Goal: Check status: Check status

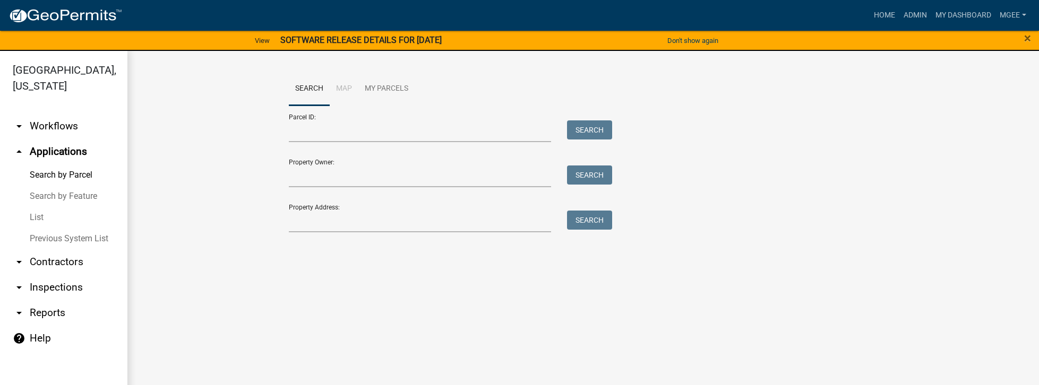
scroll to position [13, 0]
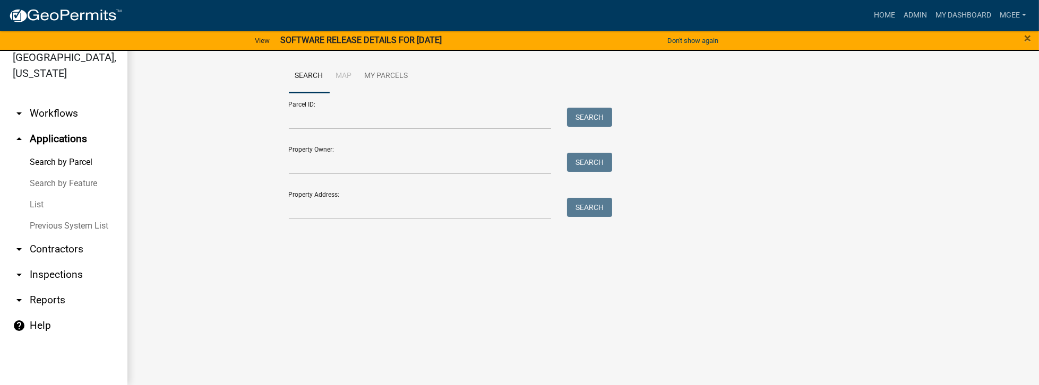
click at [42, 237] on link "arrow_drop_down Contractors" at bounding box center [63, 249] width 127 height 25
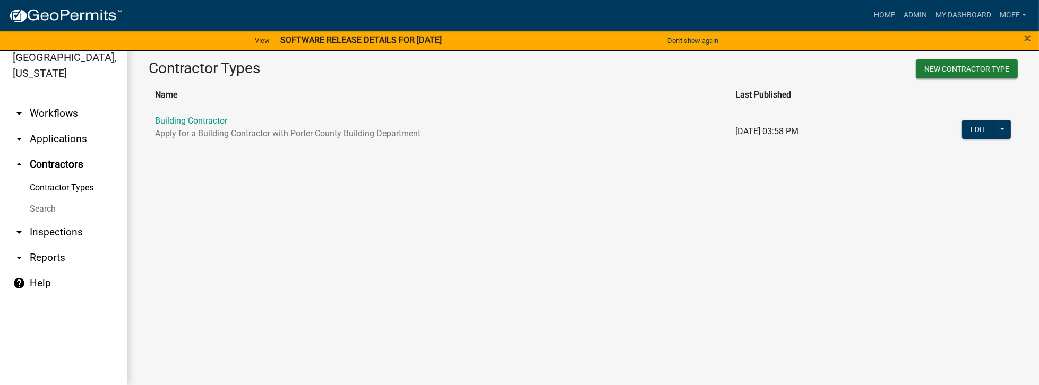
click at [42, 198] on link "Search" at bounding box center [63, 208] width 127 height 21
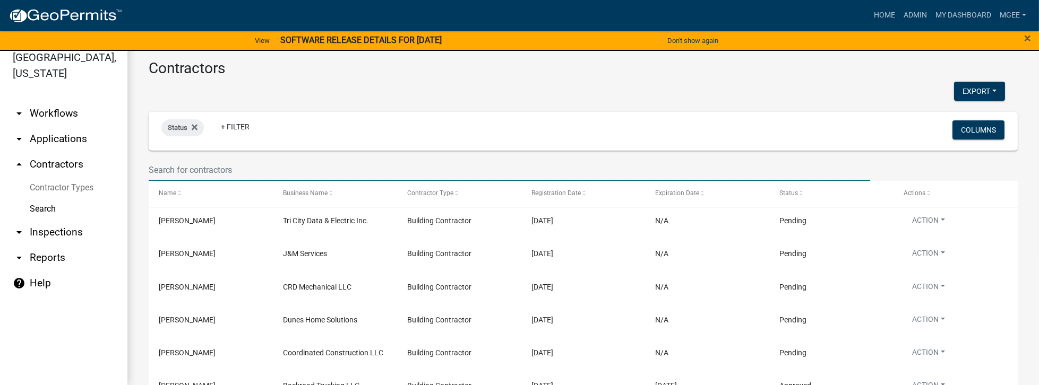
click at [157, 170] on input "text" at bounding box center [509, 170] width 721 height 22
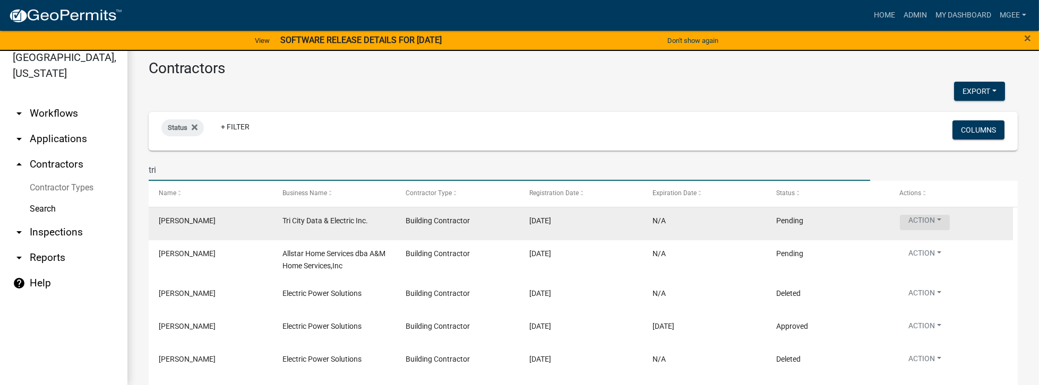
type input "tri"
click at [920, 219] on button "Action" at bounding box center [925, 222] width 50 height 15
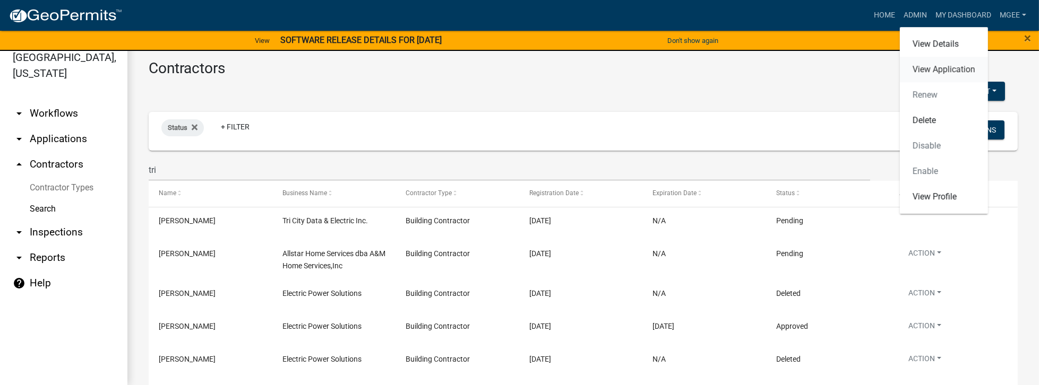
click at [943, 66] on link "View Application" at bounding box center [944, 69] width 88 height 25
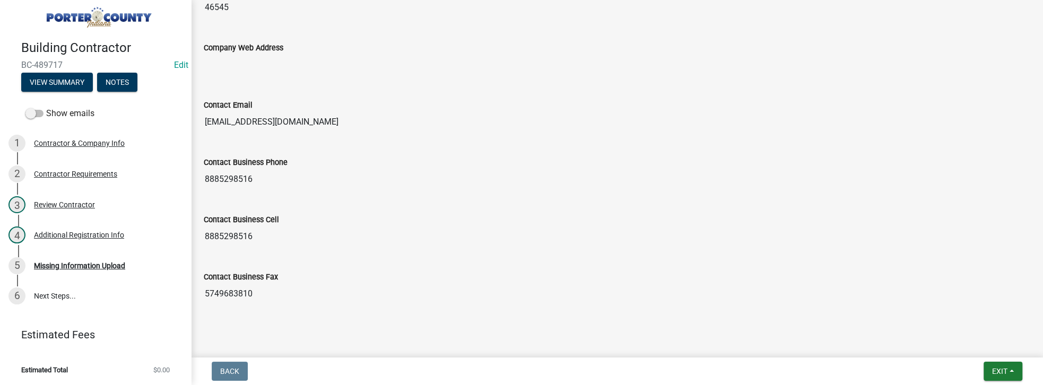
scroll to position [623, 0]
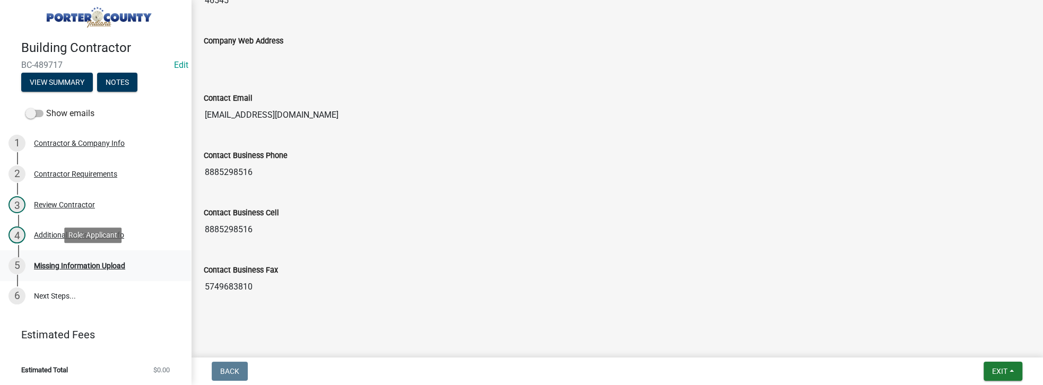
click at [80, 265] on div "Missing Information Upload" at bounding box center [79, 265] width 91 height 7
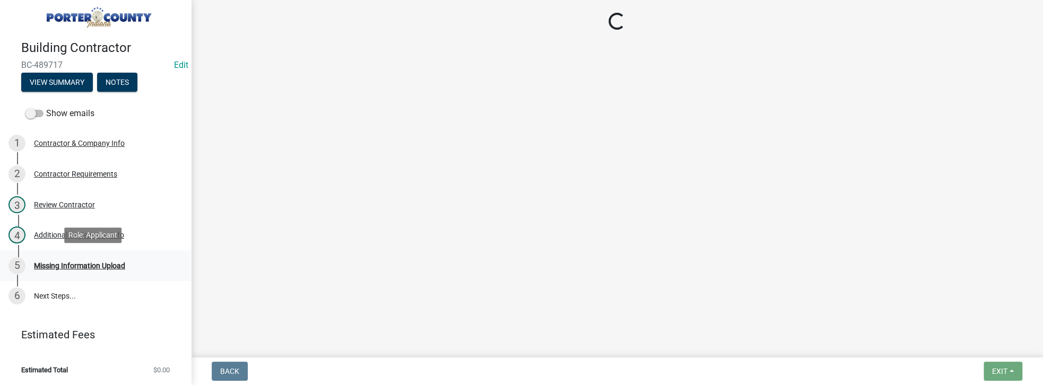
scroll to position [0, 0]
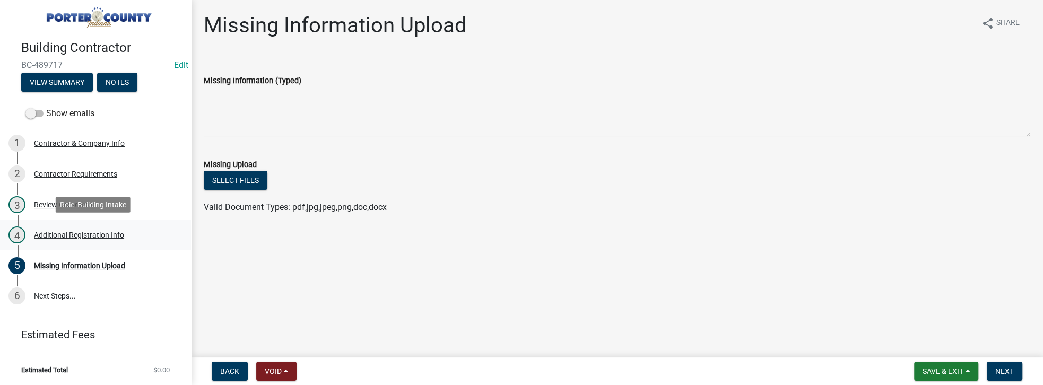
click at [79, 231] on div "Additional Registration Info" at bounding box center [79, 234] width 90 height 7
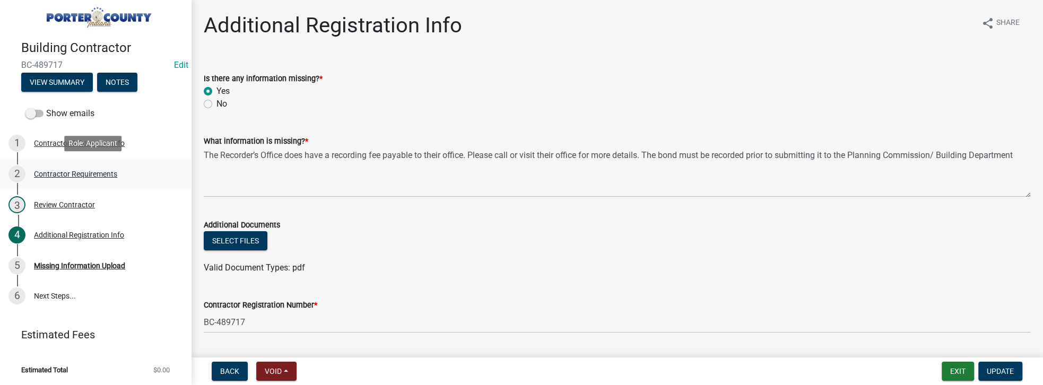
click at [66, 172] on div "Contractor Requirements" at bounding box center [75, 173] width 83 height 7
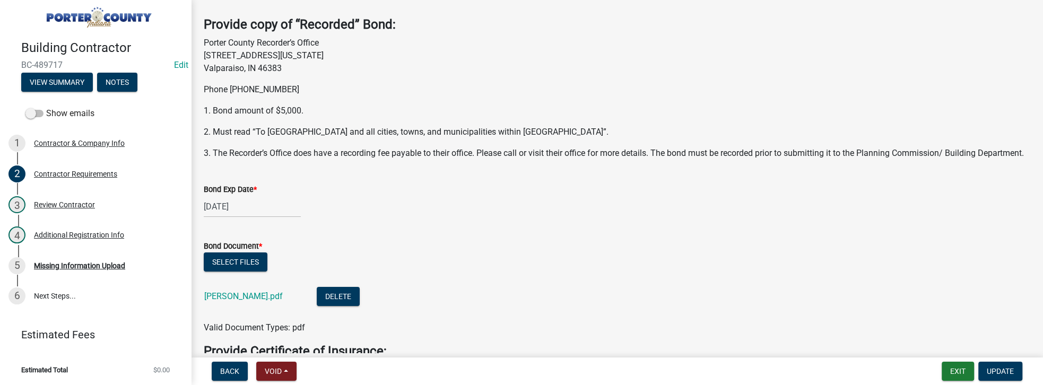
scroll to position [61, 0]
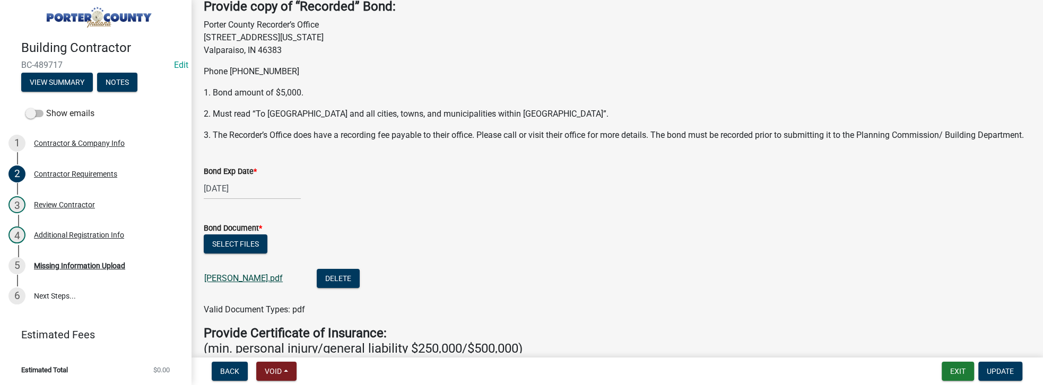
click at [232, 283] on link "[PERSON_NAME].pdf" at bounding box center [243, 278] width 79 height 10
click at [64, 236] on div "Additional Registration Info" at bounding box center [79, 234] width 90 height 7
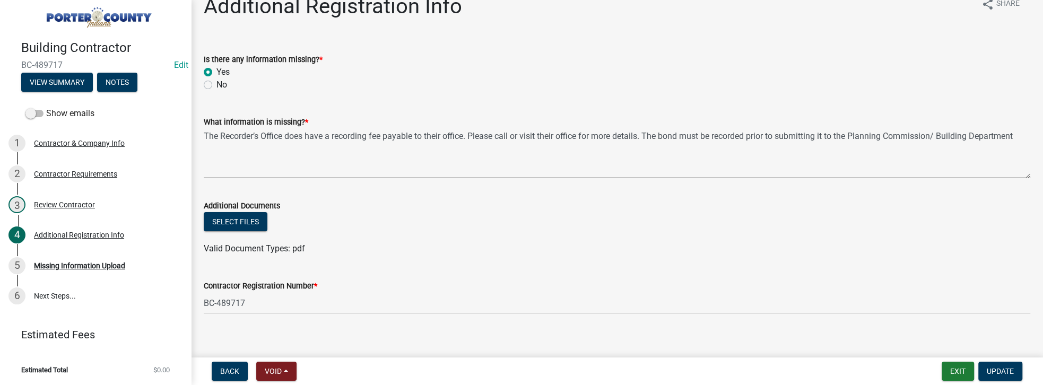
scroll to position [30, 0]
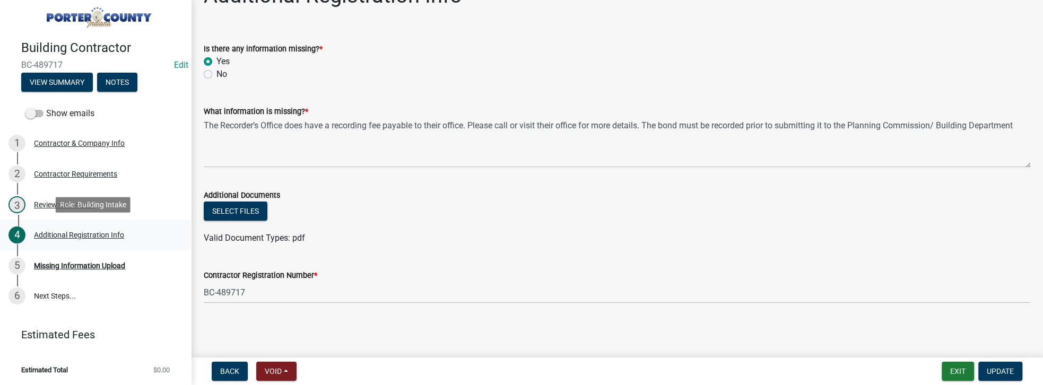
click at [76, 234] on div "Additional Registration Info" at bounding box center [79, 234] width 90 height 7
drag, startPoint x: 64, startPoint y: 200, endPoint x: 104, endPoint y: 196, distance: 40.6
click at [64, 201] on div "Review Contractor" at bounding box center [64, 204] width 61 height 7
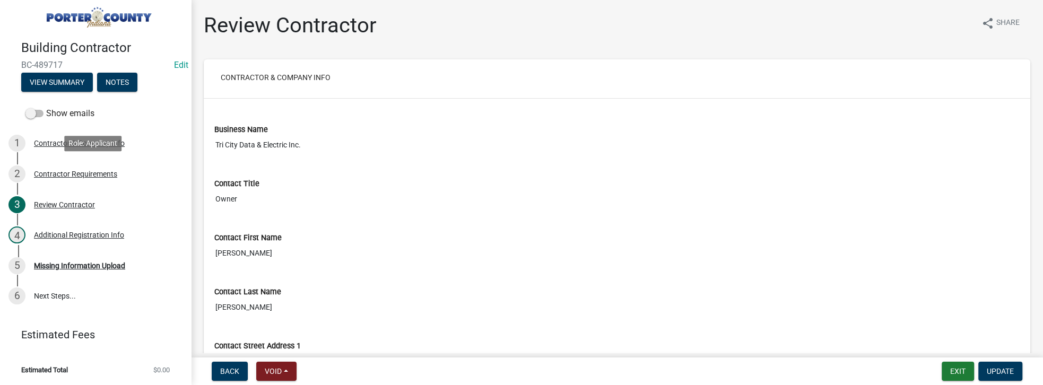
click at [77, 170] on div "Contractor Requirements" at bounding box center [75, 173] width 83 height 7
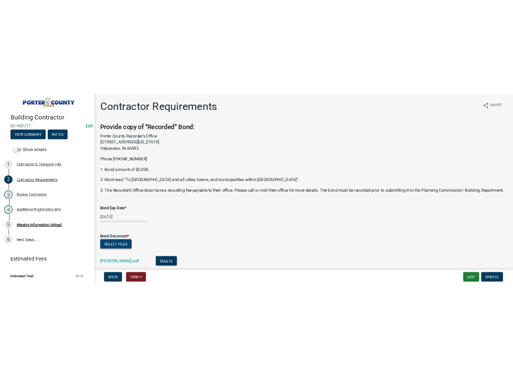
scroll to position [61, 0]
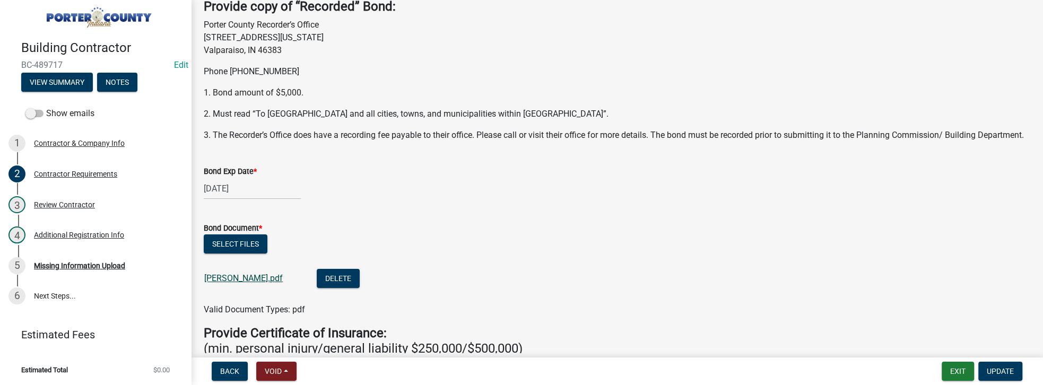
click at [245, 283] on link "[PERSON_NAME].pdf" at bounding box center [243, 278] width 79 height 10
click at [958, 374] on button "Exit" at bounding box center [958, 371] width 32 height 19
